Goal: Information Seeking & Learning: Find contact information

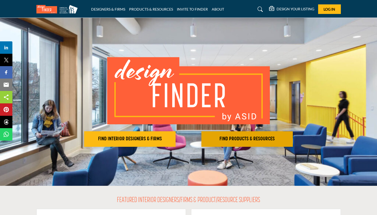
click at [228, 137] on h2 "FIND PRODUCTS & RESOURCES" at bounding box center [247, 139] width 88 height 6
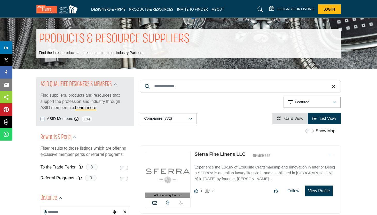
click at [236, 89] on input "Search Keyword" at bounding box center [240, 86] width 201 height 13
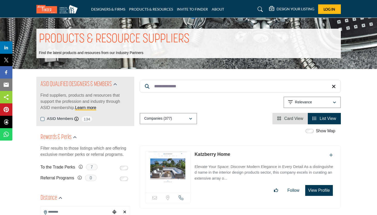
type input "**********"
click at [326, 9] on span "Log In" at bounding box center [330, 9] width 12 height 4
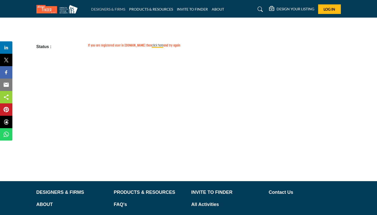
click at [106, 7] on link "DESIGNERS & FIRMS" at bounding box center [108, 9] width 34 height 4
click at [152, 47] on link "click here" at bounding box center [158, 46] width 12 height 4
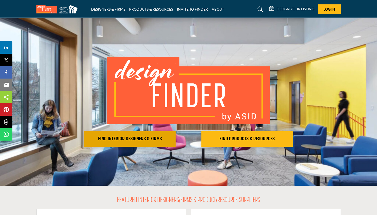
click at [150, 137] on h2 "FIND INTERIOR DESIGNERS & FIRMS" at bounding box center [130, 139] width 88 height 6
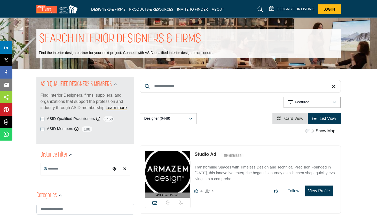
click at [314, 189] on button "View Profile" at bounding box center [319, 191] width 27 height 11
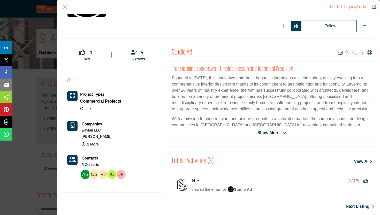
scroll to position [75, 0]
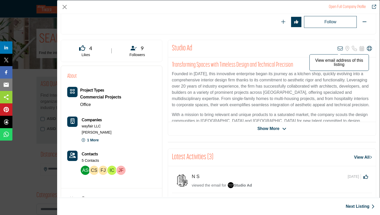
click at [339, 46] on icon "Company Data Modal" at bounding box center [340, 48] width 5 height 5
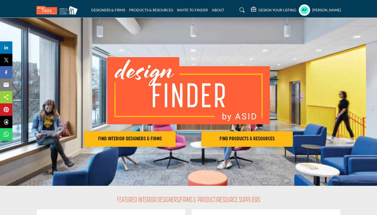
click at [324, 11] on h5 "[PERSON_NAME]" at bounding box center [327, 9] width 29 height 5
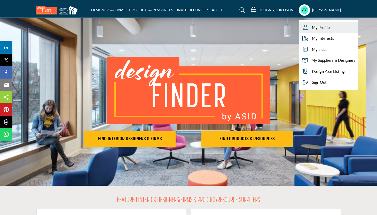
click at [332, 28] on link "My Profile" at bounding box center [328, 27] width 59 height 11
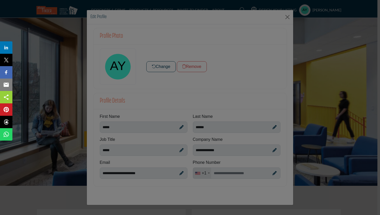
click at [225, 174] on div at bounding box center [190, 107] width 380 height 215
click at [218, 175] on div at bounding box center [190, 107] width 380 height 215
click at [223, 171] on div at bounding box center [190, 107] width 380 height 215
click at [222, 174] on div at bounding box center [190, 107] width 380 height 215
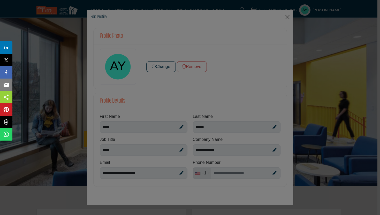
click at [67, 77] on div at bounding box center [190, 107] width 380 height 215
click at [287, 18] on div at bounding box center [190, 107] width 380 height 215
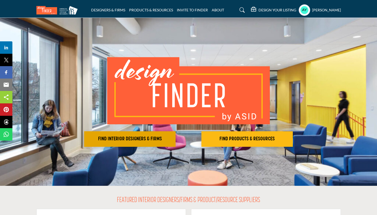
click at [159, 139] on h2 "FIND INTERIOR DESIGNERS & FIRMS" at bounding box center [130, 139] width 88 height 6
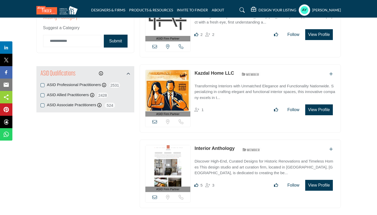
scroll to position [533, 0]
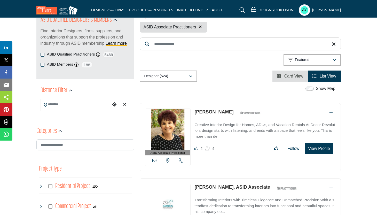
scroll to position [57, 0]
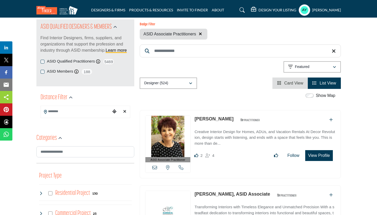
click at [115, 111] on icon "Choose your current location" at bounding box center [114, 111] width 4 height 4
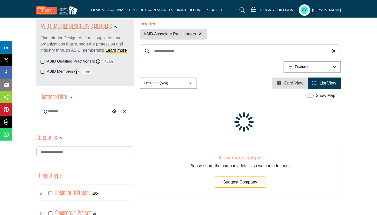
type input "**********"
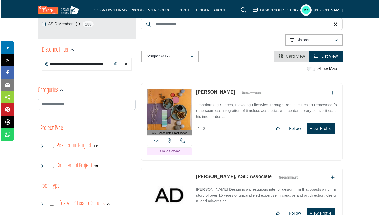
scroll to position [106, 0]
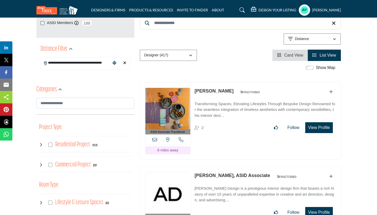
click at [315, 125] on button "View Profile" at bounding box center [319, 127] width 27 height 11
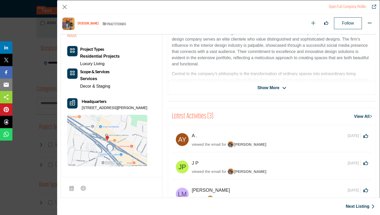
scroll to position [121, 0]
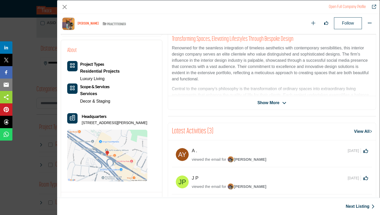
click at [282, 102] on icon "Company Data Modal" at bounding box center [284, 103] width 4 height 5
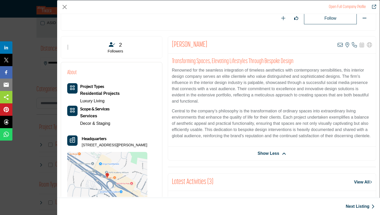
scroll to position [79, 0]
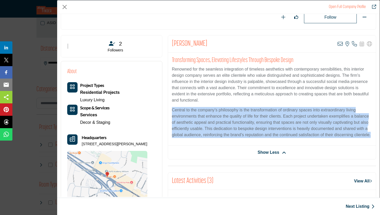
drag, startPoint x: 244, startPoint y: 140, endPoint x: 172, endPoint y: 111, distance: 77.4
click at [172, 111] on p "Central to the company’s philosophy is the transformation of ordinary spaces in…" at bounding box center [272, 122] width 200 height 31
click at [246, 138] on p "Central to the company’s philosophy is the transformation of ordinary spaces in…" at bounding box center [272, 122] width 200 height 31
drag, startPoint x: 246, startPoint y: 142, endPoint x: 174, endPoint y: 109, distance: 79.2
click at [174, 109] on p "Central to the company’s philosophy is the transformation of ordinary spaces in…" at bounding box center [272, 122] width 200 height 31
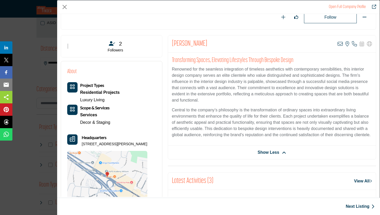
click at [245, 138] on p "Central to the company’s philosophy is the transformation of ordinary spaces in…" at bounding box center [272, 122] width 200 height 31
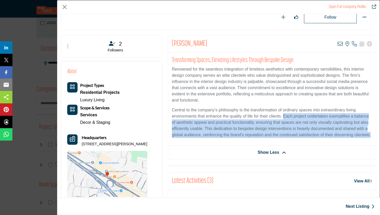
drag, startPoint x: 283, startPoint y: 116, endPoint x: 254, endPoint y: 142, distance: 39.2
click at [254, 138] on p "Central to the company’s philosophy is the transformation of ordinary spaces in…" at bounding box center [272, 122] width 200 height 31
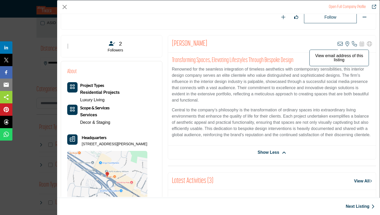
click at [338, 42] on icon "Company Data Modal" at bounding box center [340, 43] width 5 height 5
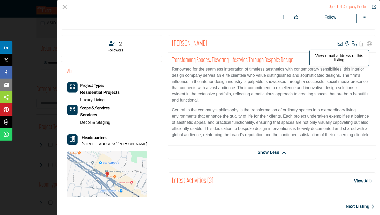
click at [338, 43] on icon "Company Data Modal" at bounding box center [340, 43] width 5 height 5
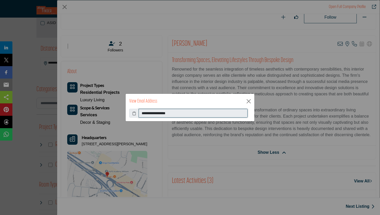
click at [170, 115] on input "**********" at bounding box center [193, 113] width 109 height 9
click at [200, 115] on input "**********" at bounding box center [193, 113] width 109 height 9
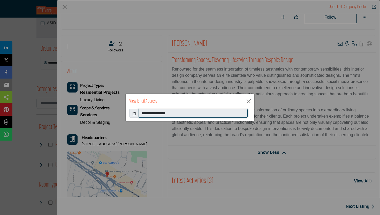
click at [200, 115] on input "**********" at bounding box center [193, 113] width 109 height 9
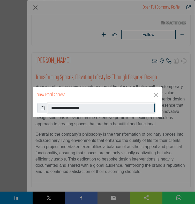
click at [81, 108] on input "**********" at bounding box center [101, 108] width 107 height 10
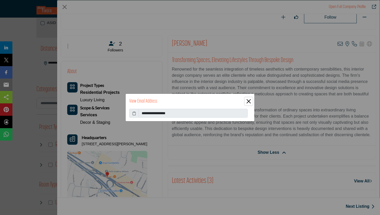
click at [250, 101] on button "Close" at bounding box center [249, 101] width 8 height 8
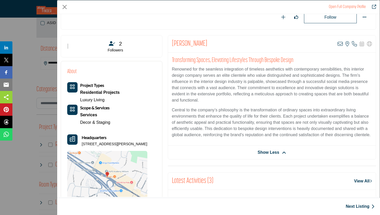
click at [179, 44] on h2 "Nancy Zoraian" at bounding box center [189, 43] width 35 height 9
copy h2 "Nancy"
click at [352, 43] on icon "Company Data Modal" at bounding box center [354, 43] width 5 height 5
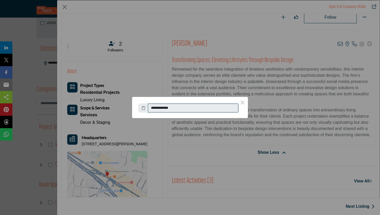
click at [174, 109] on input "**********" at bounding box center [193, 108] width 90 height 9
click at [247, 101] on button "×" at bounding box center [242, 102] width 11 height 11
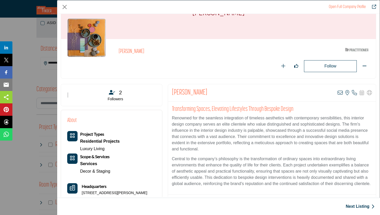
scroll to position [26, 0]
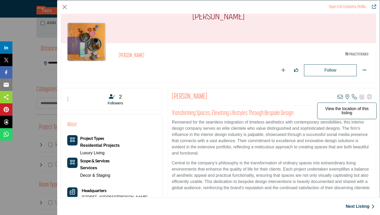
click at [345, 96] on icon "Company Data Modal" at bounding box center [347, 96] width 4 height 5
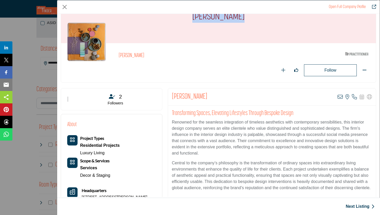
drag, startPoint x: 220, startPoint y: 17, endPoint x: 195, endPoint y: 18, distance: 24.3
click at [195, 18] on div "Nancy Zoraian" at bounding box center [218, 17] width 315 height 52
copy h1 "Nancy Zoraian"
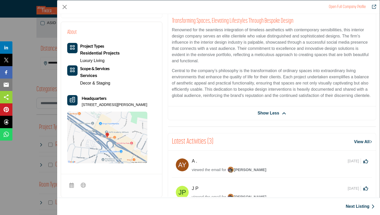
scroll to position [132, 0]
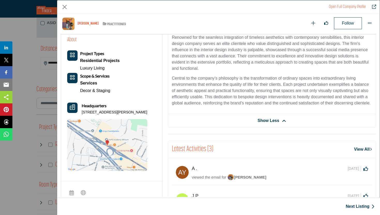
drag, startPoint x: 86, startPoint y: 112, endPoint x: 149, endPoint y: 111, distance: 63.6
click at [149, 112] on div "About Project Types Residential Projects Luxury Living Services" at bounding box center [111, 103] width 89 height 135
copy p "1 Fineran Way Apt 348, 07078-2646, USA"
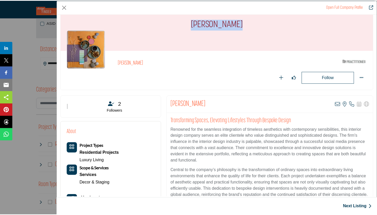
scroll to position [0, 0]
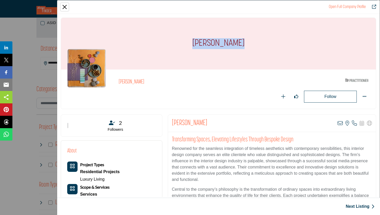
click at [64, 7] on button "Close" at bounding box center [65, 7] width 8 height 8
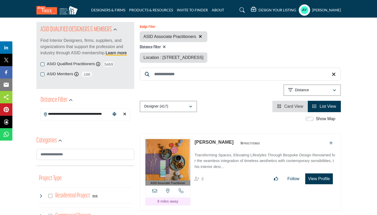
scroll to position [53, 0]
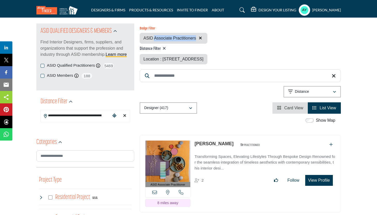
drag, startPoint x: 196, startPoint y: 39, endPoint x: 155, endPoint y: 37, distance: 41.4
click at [155, 37] on span "ASID Associate Practitioners" at bounding box center [170, 38] width 53 height 6
copy span "Associate Practitioners"
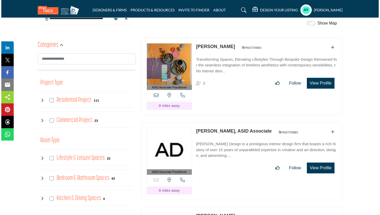
scroll to position [152, 0]
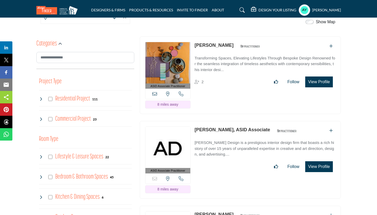
click at [315, 82] on button "View Profile" at bounding box center [319, 82] width 27 height 11
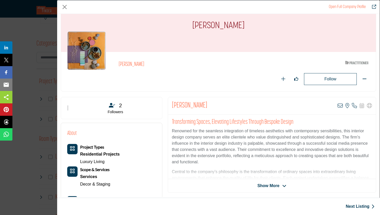
scroll to position [7, 0]
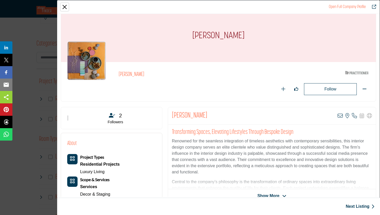
click at [66, 8] on button "Close" at bounding box center [65, 7] width 8 height 8
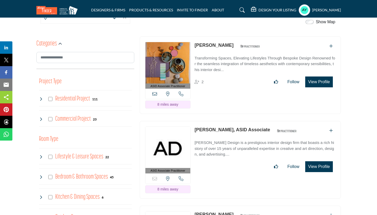
click at [237, 129] on link "Angela Arambulo, ASID Associate" at bounding box center [233, 129] width 76 height 5
click at [318, 167] on button "View Profile" at bounding box center [319, 166] width 27 height 11
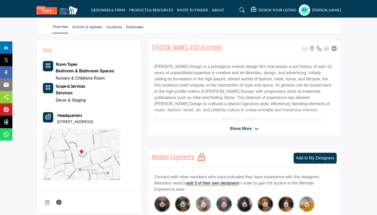
scroll to position [111, 0]
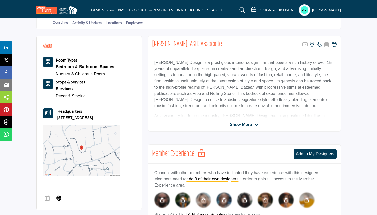
click at [257, 123] on icon at bounding box center [257, 125] width 4 height 5
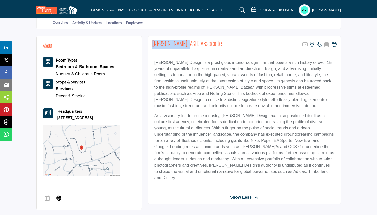
drag, startPoint x: 153, startPoint y: 42, endPoint x: 188, endPoint y: 43, distance: 34.7
click at [188, 43] on h2 "Angela Arambulo, ASID Associate" at bounding box center [187, 44] width 70 height 9
copy h2 "Angela Arambulo"
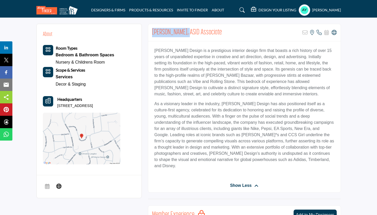
scroll to position [124, 0]
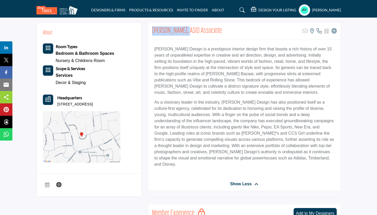
click at [259, 150] on p "As a visionary leader in the industry, Arambulo Design has also positioned itse…" at bounding box center [245, 133] width 180 height 68
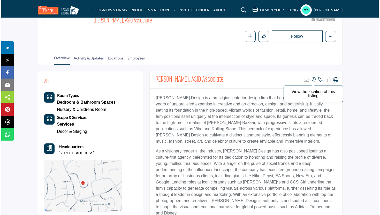
scroll to position [75, 0]
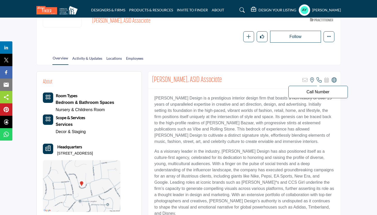
click at [319, 79] on icon at bounding box center [319, 80] width 5 height 5
